Goal: Information Seeking & Learning: Learn about a topic

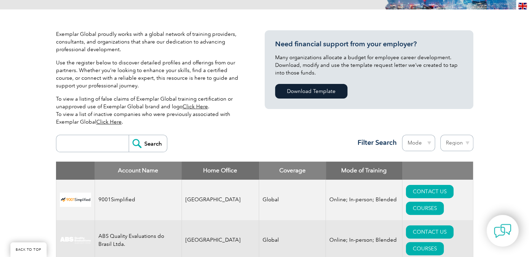
scroll to position [209, 0]
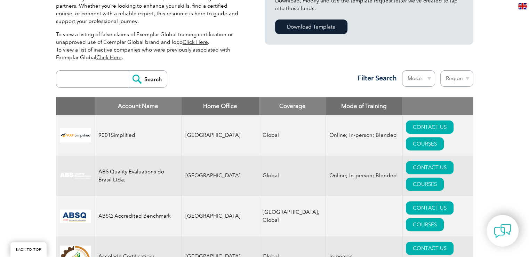
click at [89, 81] on input "search" at bounding box center [94, 79] width 69 height 17
type input "Royal"
drag, startPoint x: 183, startPoint y: 72, endPoint x: 163, endPoint y: 74, distance: 19.6
click at [183, 71] on div "Royal Search Region [GEOGRAPHIC_DATA] [GEOGRAPHIC_DATA] [GEOGRAPHIC_DATA] [GEOG…" at bounding box center [264, 82] width 417 height 30
click at [147, 80] on input "Search" at bounding box center [148, 79] width 38 height 17
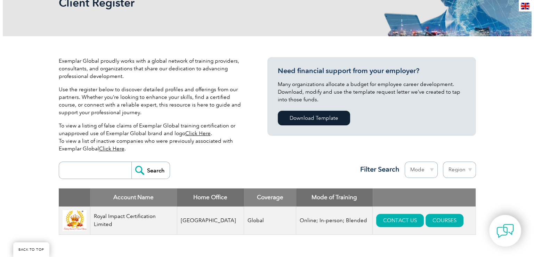
scroll to position [209, 0]
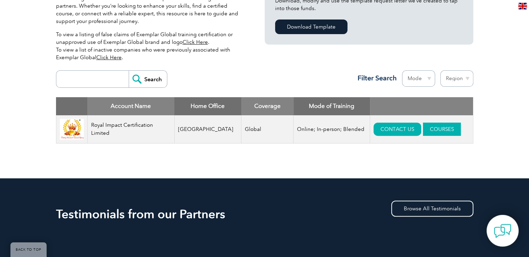
click at [423, 130] on link "COURSES" at bounding box center [442, 128] width 38 height 13
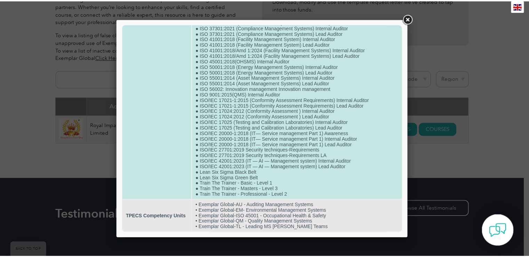
scroll to position [310, 0]
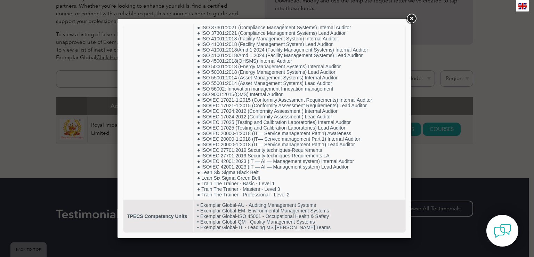
click at [412, 18] on link at bounding box center [411, 19] width 13 height 13
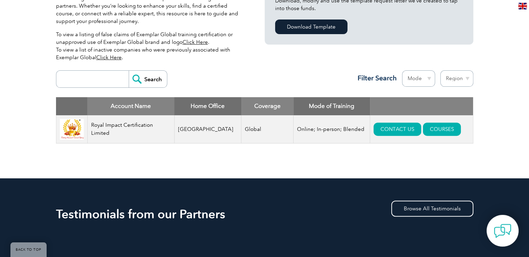
click at [167, 175] on div "Exemplar Global proudly works with a global network of training providers, cons…" at bounding box center [264, 61] width 417 height 233
